Goal: Information Seeking & Learning: Learn about a topic

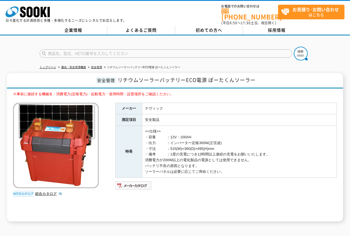
click at [210, 50] on input "text" at bounding box center [166, 54] width 253 height 8
type input "SR235"
click at [294, 47] on button at bounding box center [301, 54] width 14 height 14
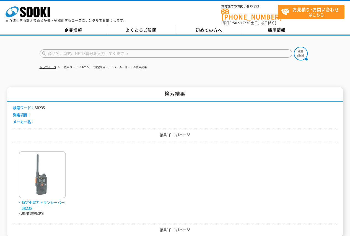
click at [54, 168] on img at bounding box center [42, 176] width 47 height 48
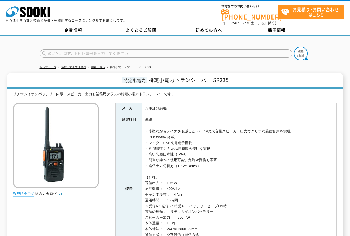
click at [217, 53] on input "text" at bounding box center [166, 54] width 253 height 8
type input "X10"
click at [294, 47] on button at bounding box center [301, 54] width 14 height 14
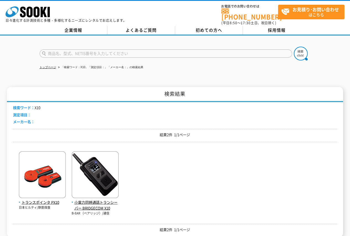
click at [71, 178] on div "トランスポインタ PX10 日本ヒルティ/鉄筋探査 小電力同時通話トランシーバー BRIDGECOM X10" at bounding box center [175, 181] width 324 height 69
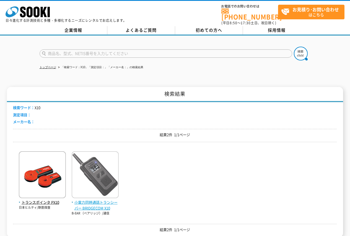
click at [78, 176] on img at bounding box center [95, 176] width 47 height 48
